Goal: Task Accomplishment & Management: Manage account settings

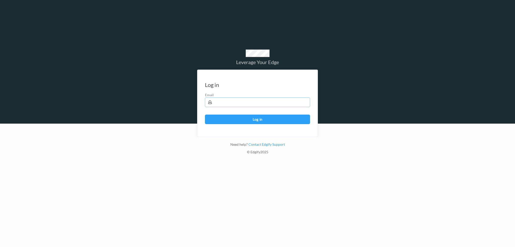
click at [226, 103] on input "text" at bounding box center [257, 103] width 105 height 10
type input "harlan.nelson@heb.com"
click at [205, 115] on button "Log in" at bounding box center [257, 120] width 105 height 10
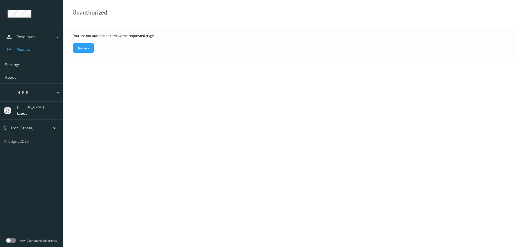
click at [27, 48] on span "Models" at bounding box center [36, 49] width 41 height 5
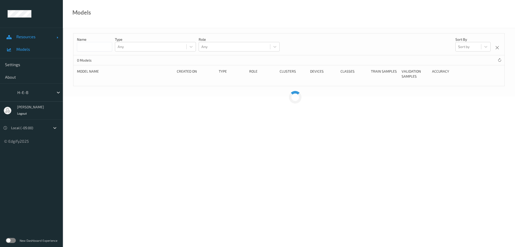
click at [27, 37] on span "Resources" at bounding box center [36, 36] width 40 height 5
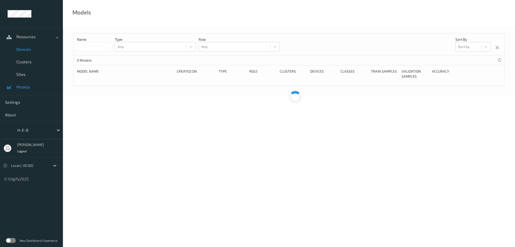
click at [25, 53] on link "Devices" at bounding box center [31, 49] width 63 height 13
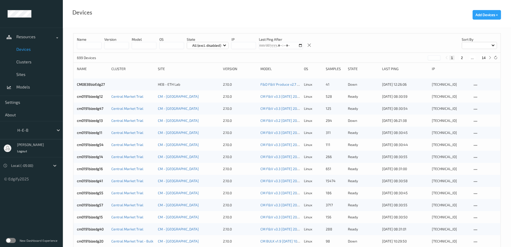
click at [91, 47] on input at bounding box center [89, 45] width 25 height 7
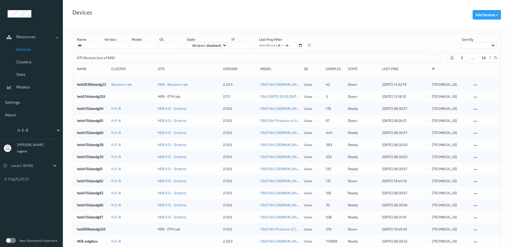
click at [88, 46] on input "***" at bounding box center [89, 45] width 25 height 7
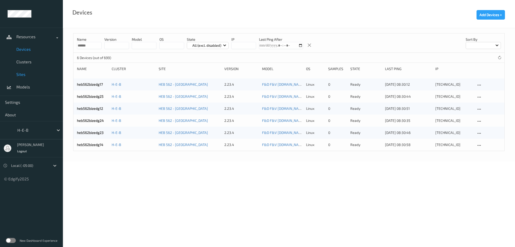
type input "******"
click at [95, 133] on link "heb562bizedg23" at bounding box center [90, 132] width 27 height 4
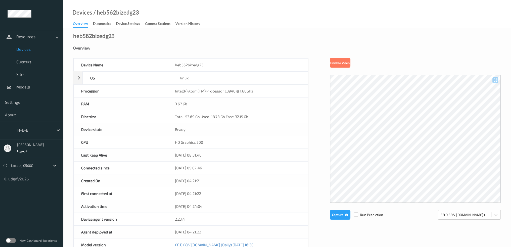
click at [25, 51] on span "Devices" at bounding box center [36, 49] width 41 height 5
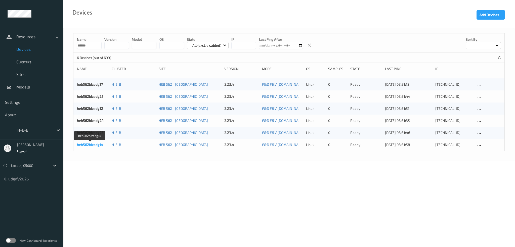
click at [93, 145] on link "heb562bizedg14" at bounding box center [90, 145] width 26 height 4
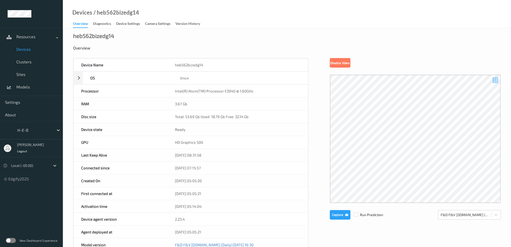
click at [81, 24] on div "Overview" at bounding box center [80, 24] width 15 height 7
click at [28, 63] on span "Clusters" at bounding box center [36, 61] width 41 height 5
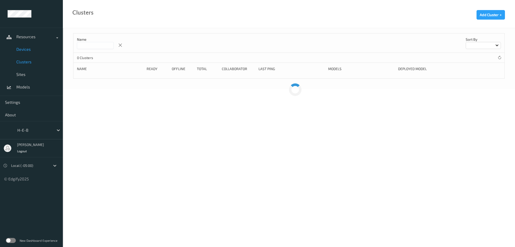
click at [24, 52] on span "Devices" at bounding box center [36, 49] width 41 height 5
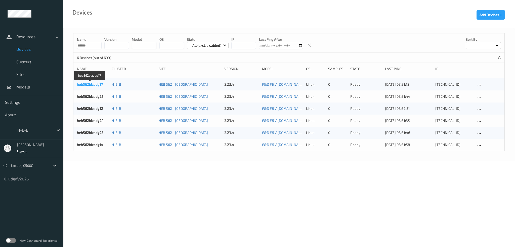
click at [88, 83] on link "heb562bizedg17" at bounding box center [90, 84] width 26 height 4
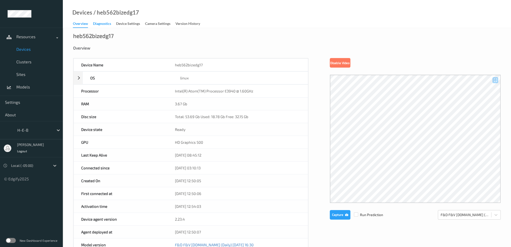
click at [108, 23] on div "Diagnostics" at bounding box center [102, 24] width 18 height 6
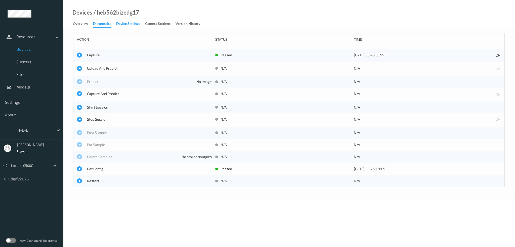
click at [134, 25] on div "Device Settings" at bounding box center [128, 24] width 24 height 6
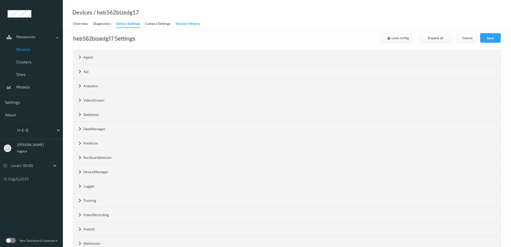
click at [186, 21] on div "Version History" at bounding box center [187, 24] width 25 height 6
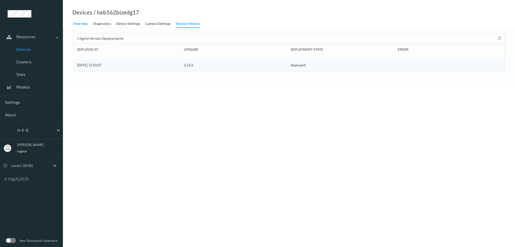
click at [86, 23] on div "Overview" at bounding box center [80, 24] width 15 height 6
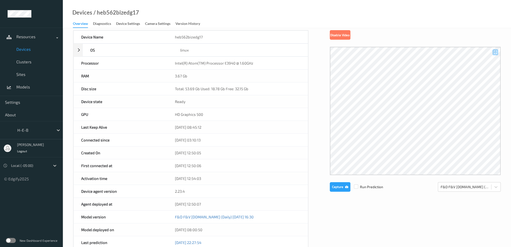
scroll to position [25, 0]
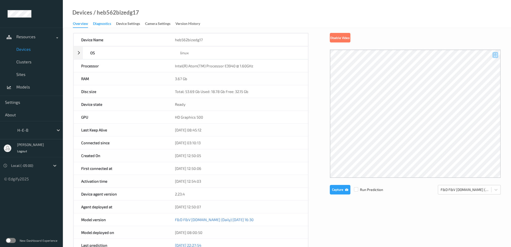
click at [104, 22] on div "Diagnostics" at bounding box center [102, 24] width 18 height 6
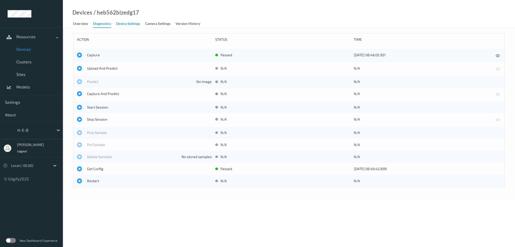
click at [120, 22] on div "Device Settings" at bounding box center [128, 24] width 24 height 6
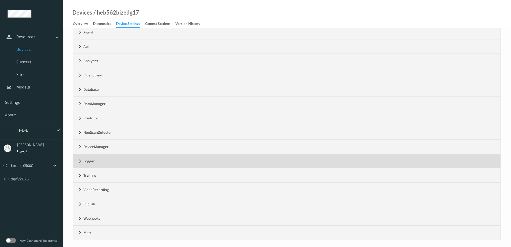
scroll to position [27, 0]
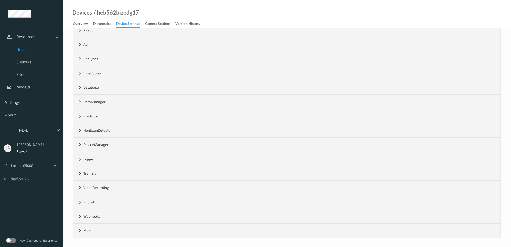
click at [145, 22] on link "Device Settings" at bounding box center [130, 24] width 29 height 8
click at [196, 24] on div "Version History" at bounding box center [187, 24] width 25 height 6
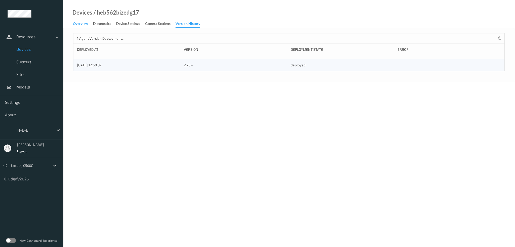
click at [77, 24] on div "Overview" at bounding box center [80, 24] width 15 height 6
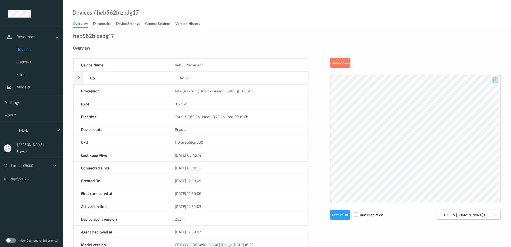
click at [24, 51] on span "Devices" at bounding box center [36, 49] width 41 height 5
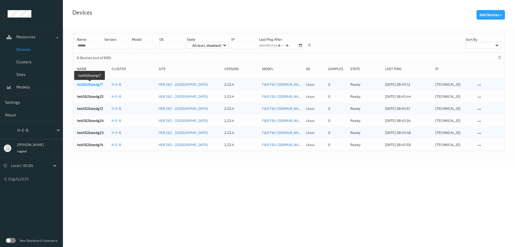
click at [92, 84] on link "heb562bizedg17" at bounding box center [90, 84] width 26 height 4
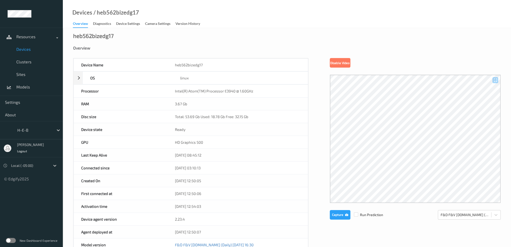
click at [27, 48] on span "Devices" at bounding box center [36, 49] width 41 height 5
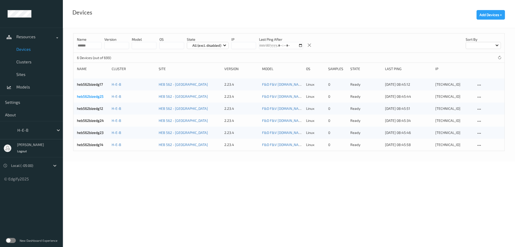
click at [98, 96] on link "heb562bizedg25" at bounding box center [90, 96] width 27 height 4
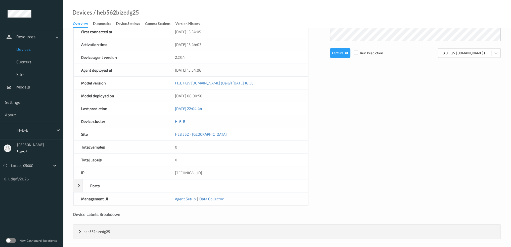
scroll to position [162, 0]
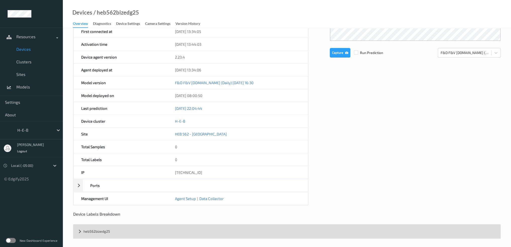
click at [84, 232] on div "heb562bizedg25" at bounding box center [286, 232] width 427 height 14
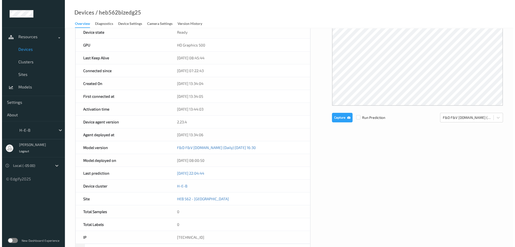
scroll to position [0, 0]
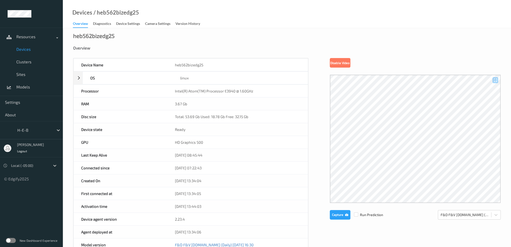
click at [33, 50] on span "Devices" at bounding box center [36, 49] width 41 height 5
